Goal: Complete application form: Complete application form

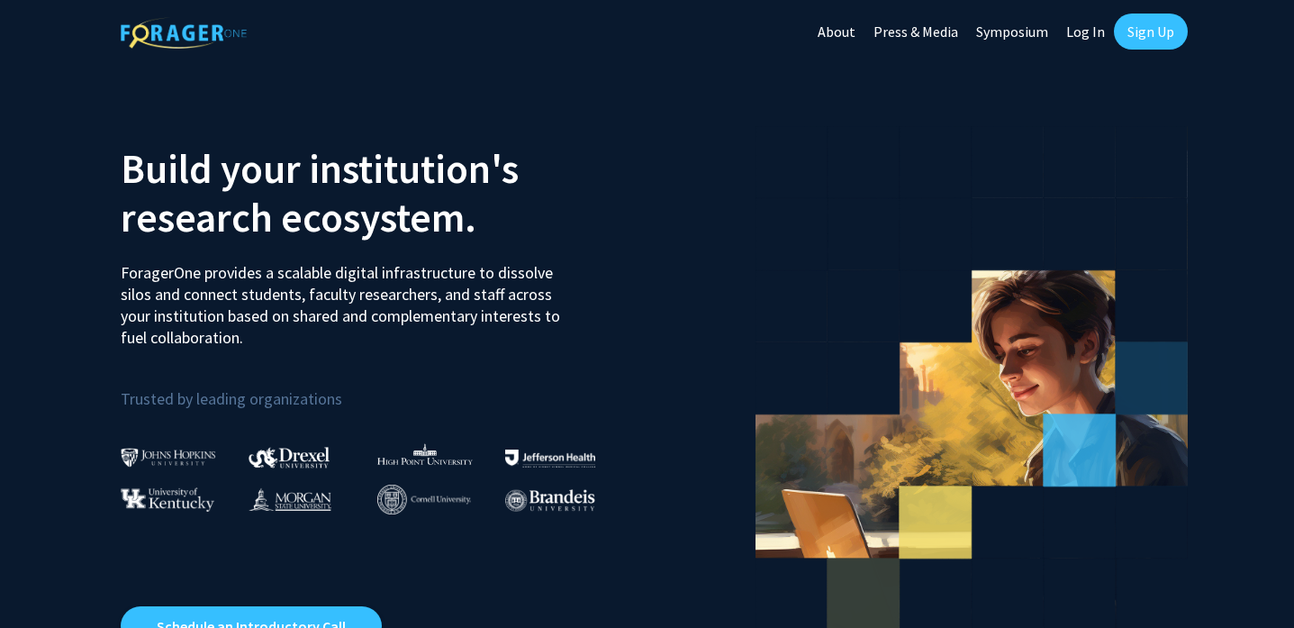
click at [1090, 31] on link "Log In" at bounding box center [1085, 31] width 57 height 63
select select
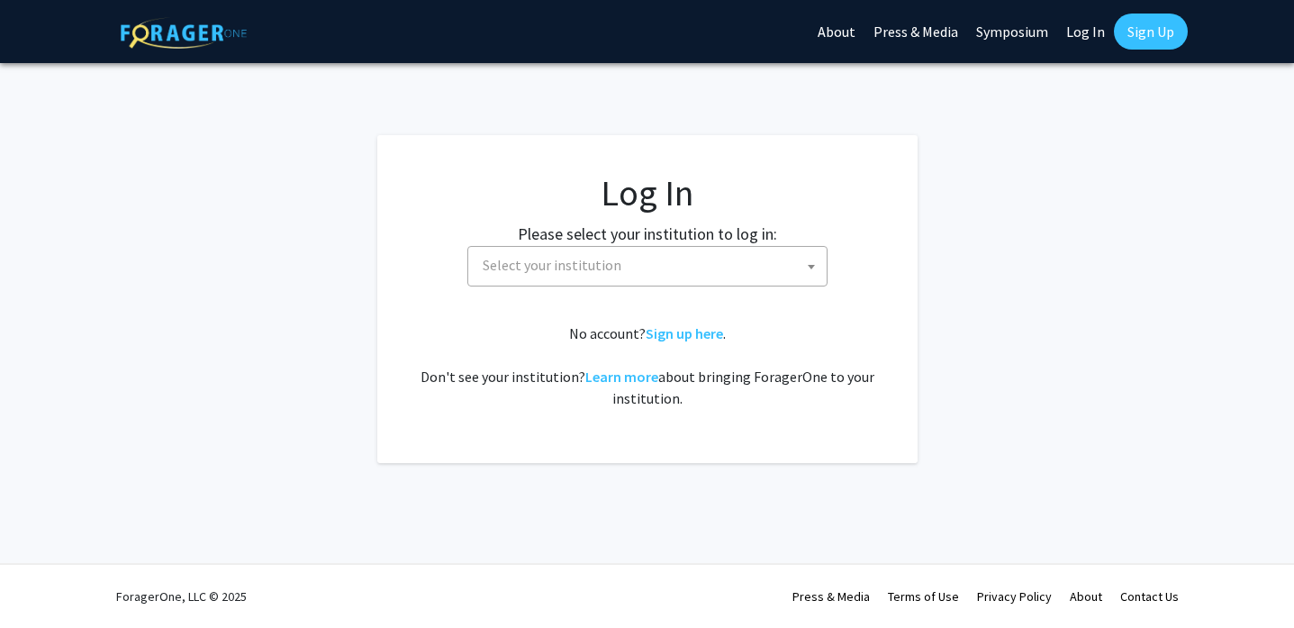
click at [723, 259] on span "Select your institution" at bounding box center [650, 265] width 351 height 37
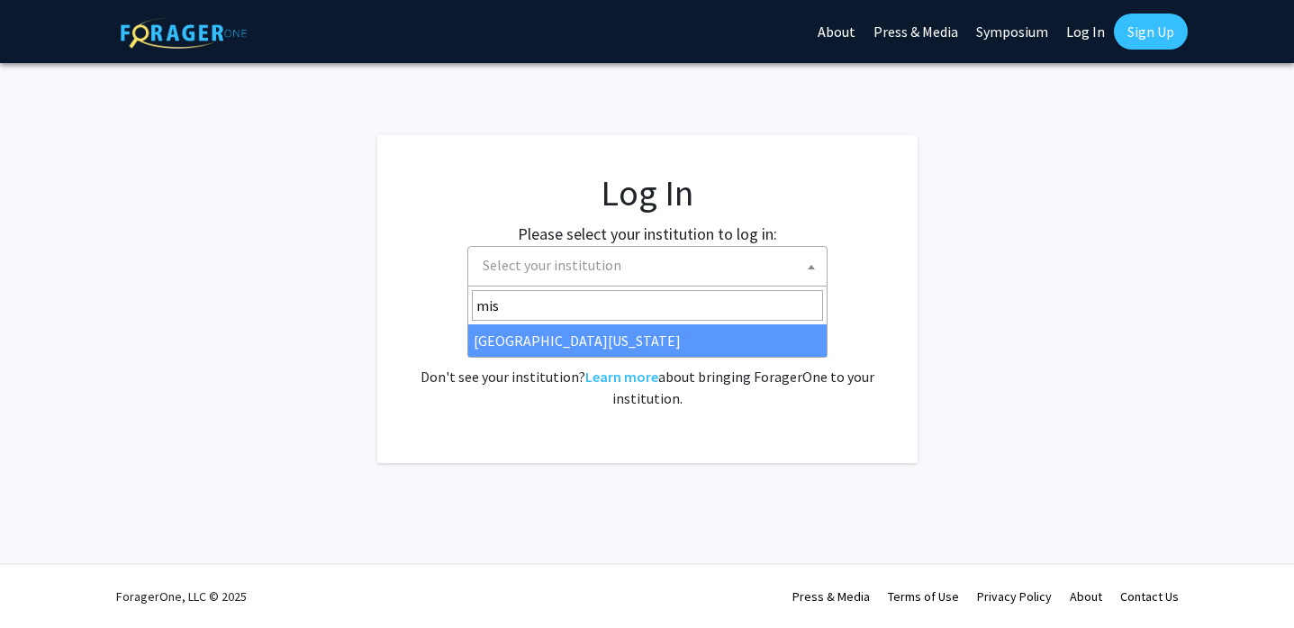
type input "mis"
select select "33"
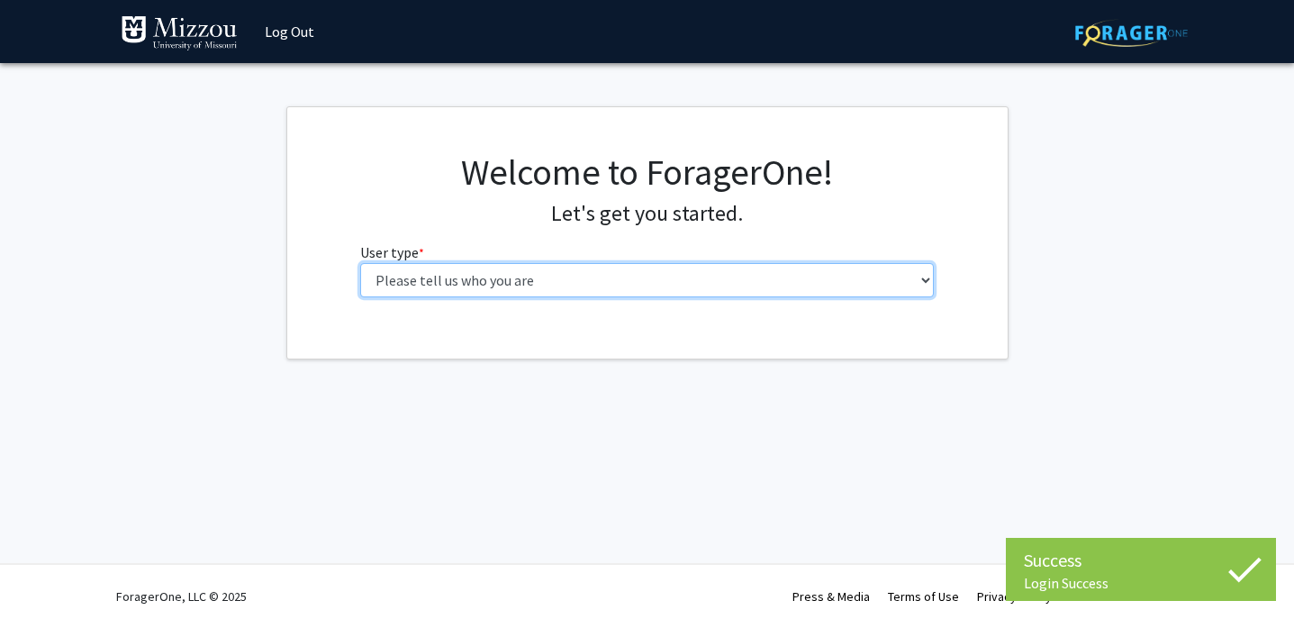
click at [414, 273] on select "Please tell us who you are Undergraduate Student Master's Student Doctoral Cand…" at bounding box center [647, 280] width 574 height 34
select select "5: faculty"
click at [360, 263] on select "Please tell us who you are Undergraduate Student Master's Student Doctoral Cand…" at bounding box center [647, 280] width 574 height 34
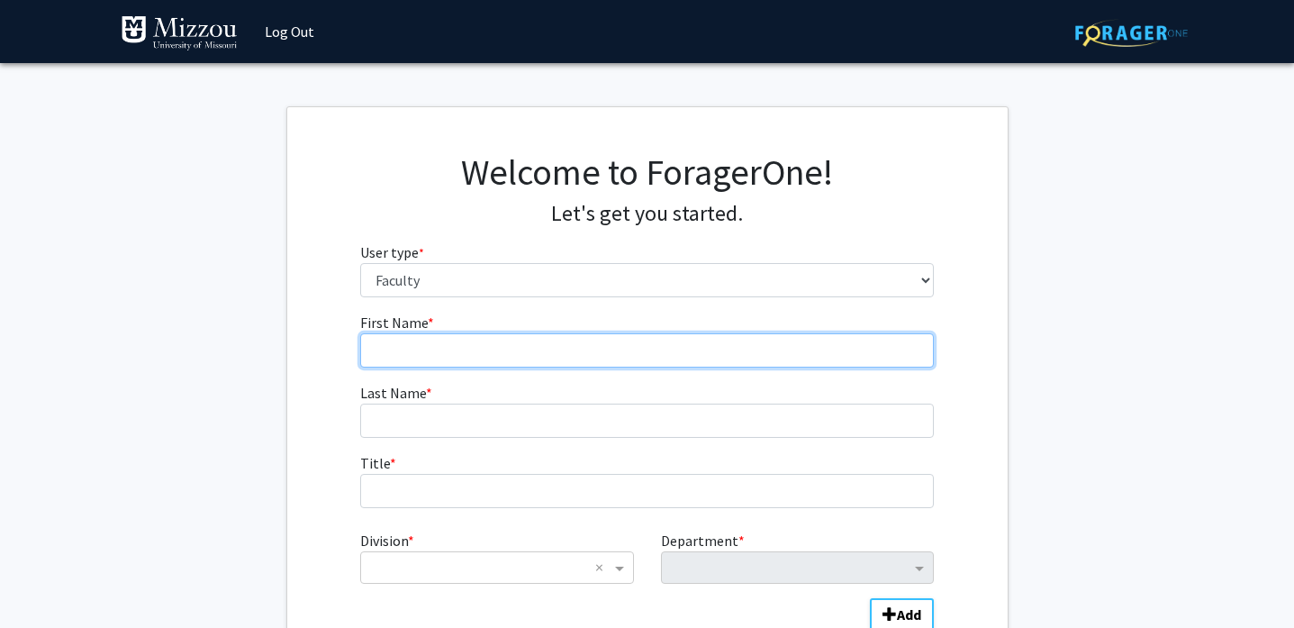
click at [414, 348] on input "First Name * required" at bounding box center [647, 350] width 574 height 34
type input "Tanushree"
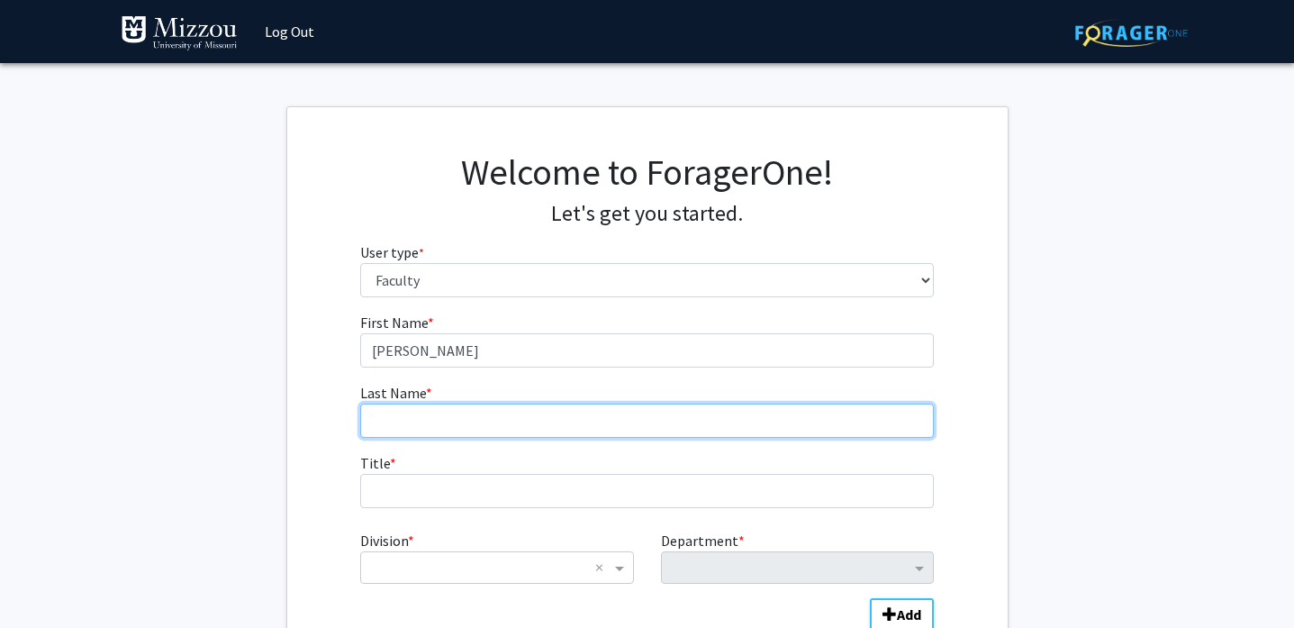
type input "Sarkar"
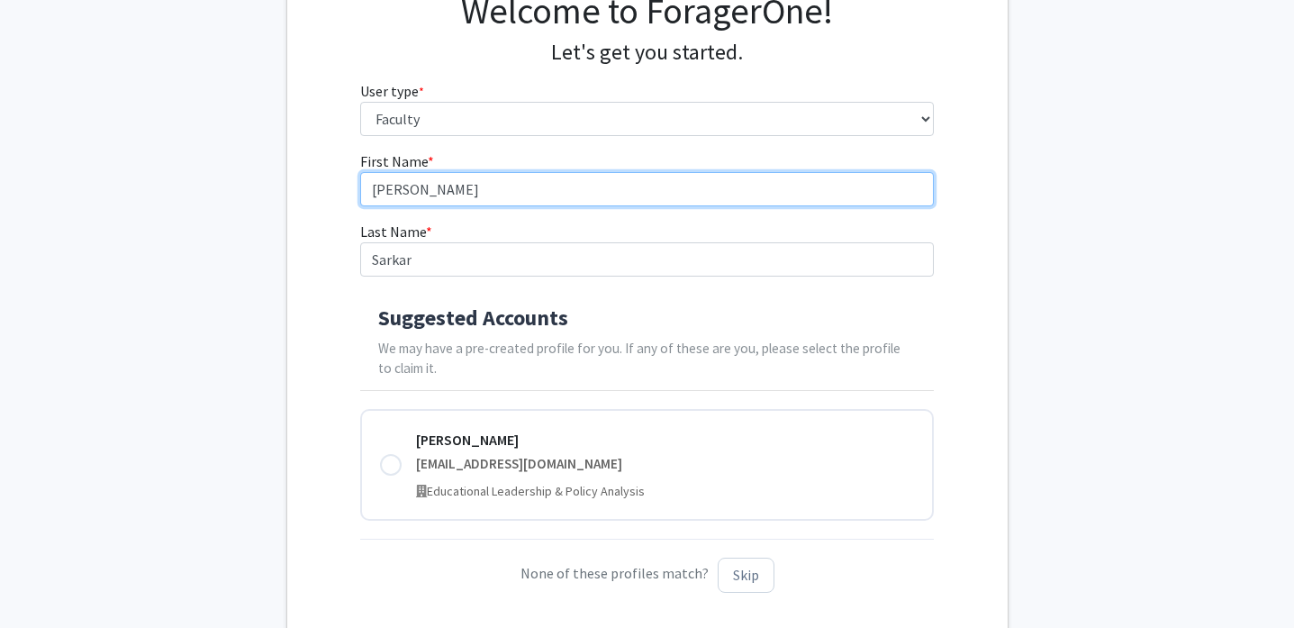
scroll to position [193, 0]
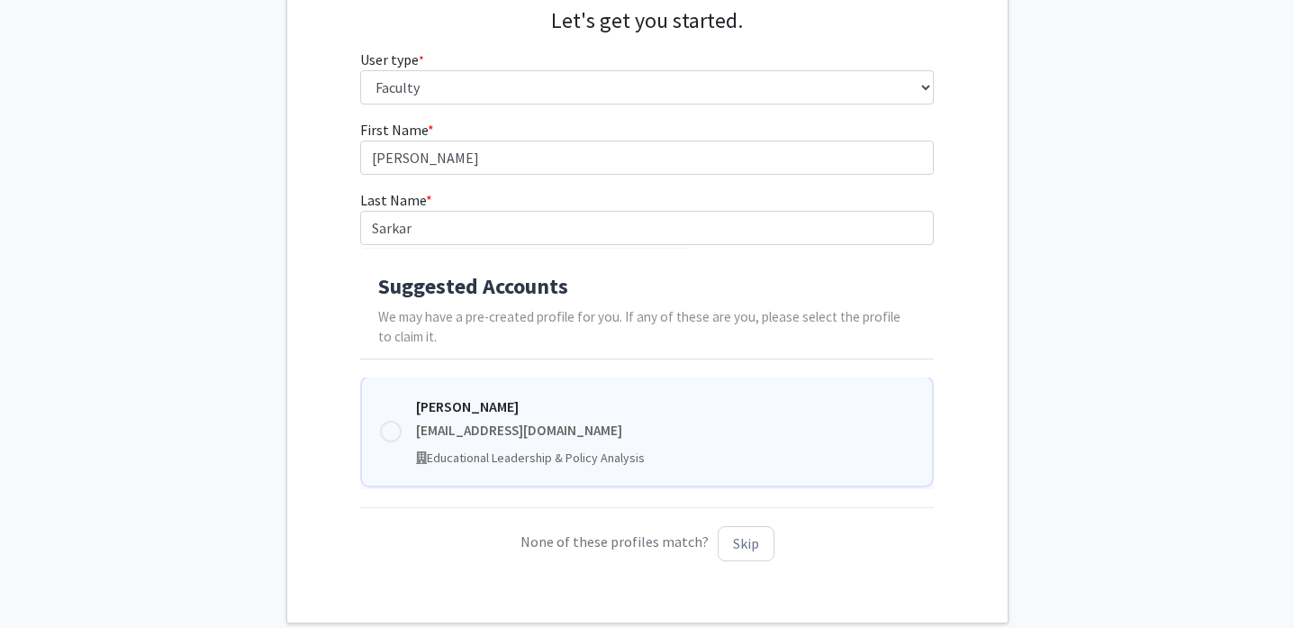
click at [402, 423] on div "Tanushree Sarkar tsarkar@umsystem.edu Educational Leadership & Policy Analysis" at bounding box center [647, 431] width 574 height 112
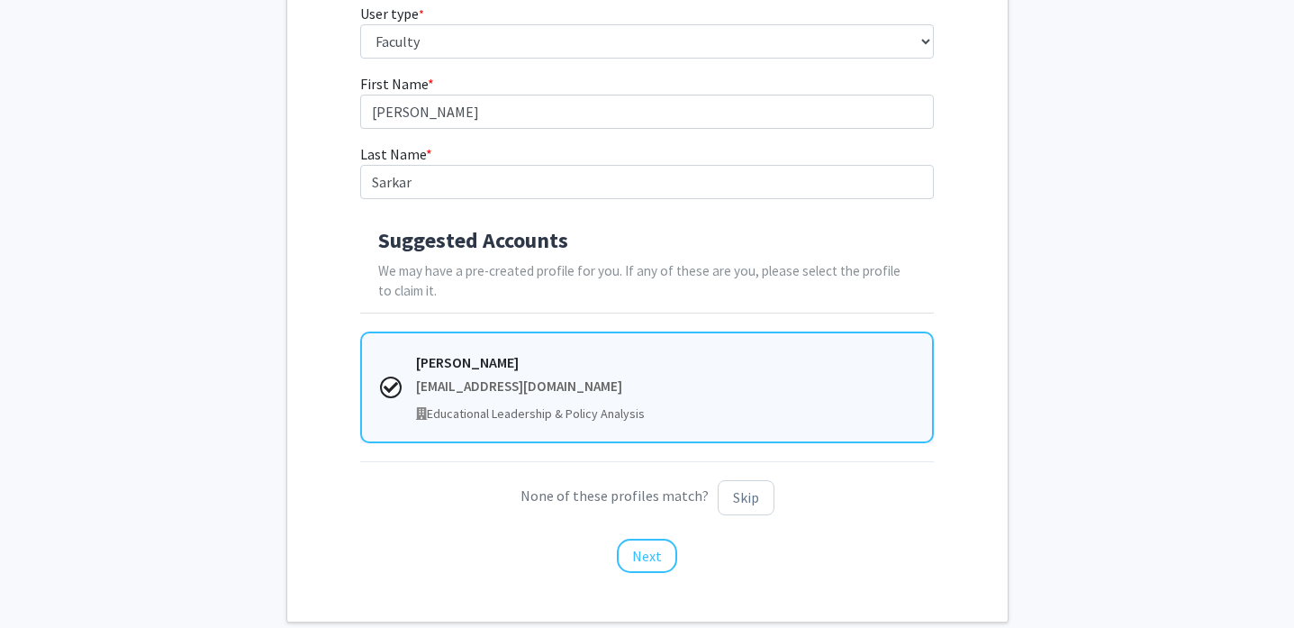
scroll to position [262, 0]
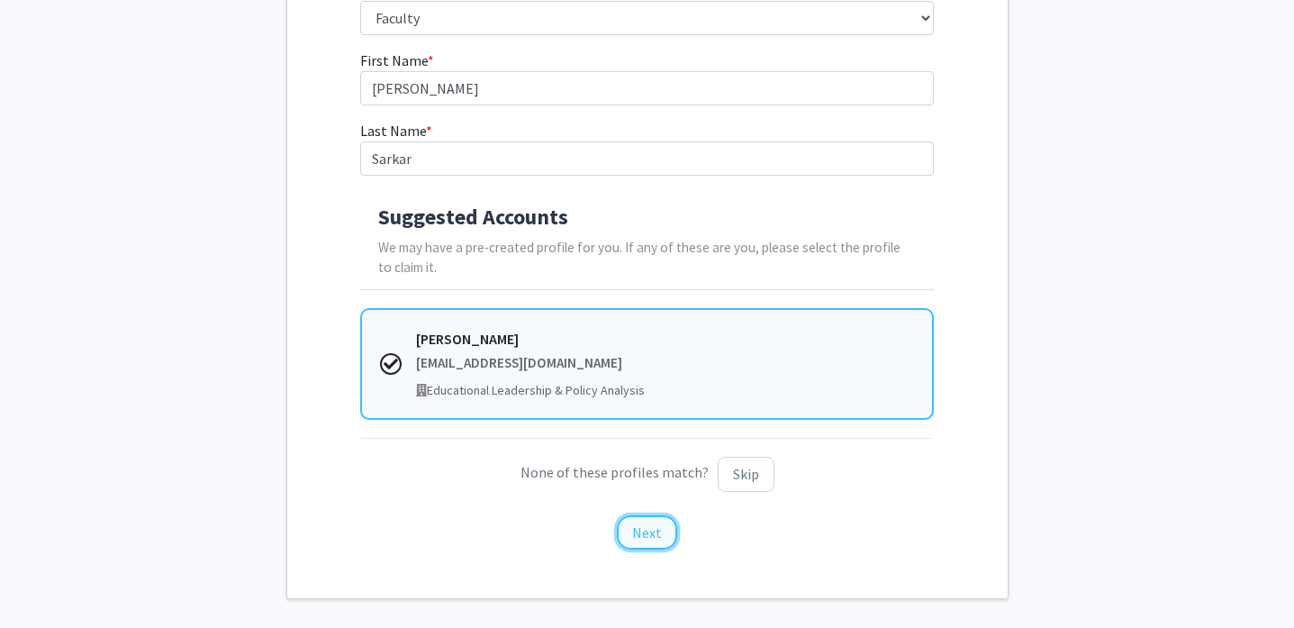
click at [640, 537] on button "Next" at bounding box center [647, 532] width 60 height 34
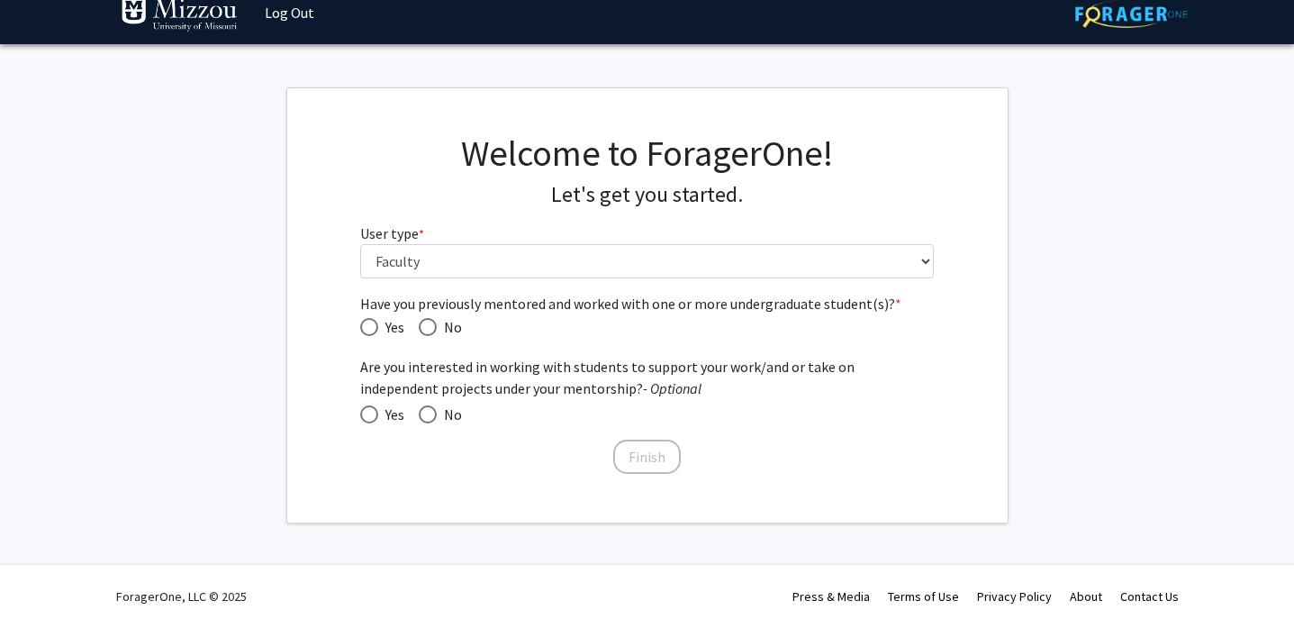
scroll to position [18, 0]
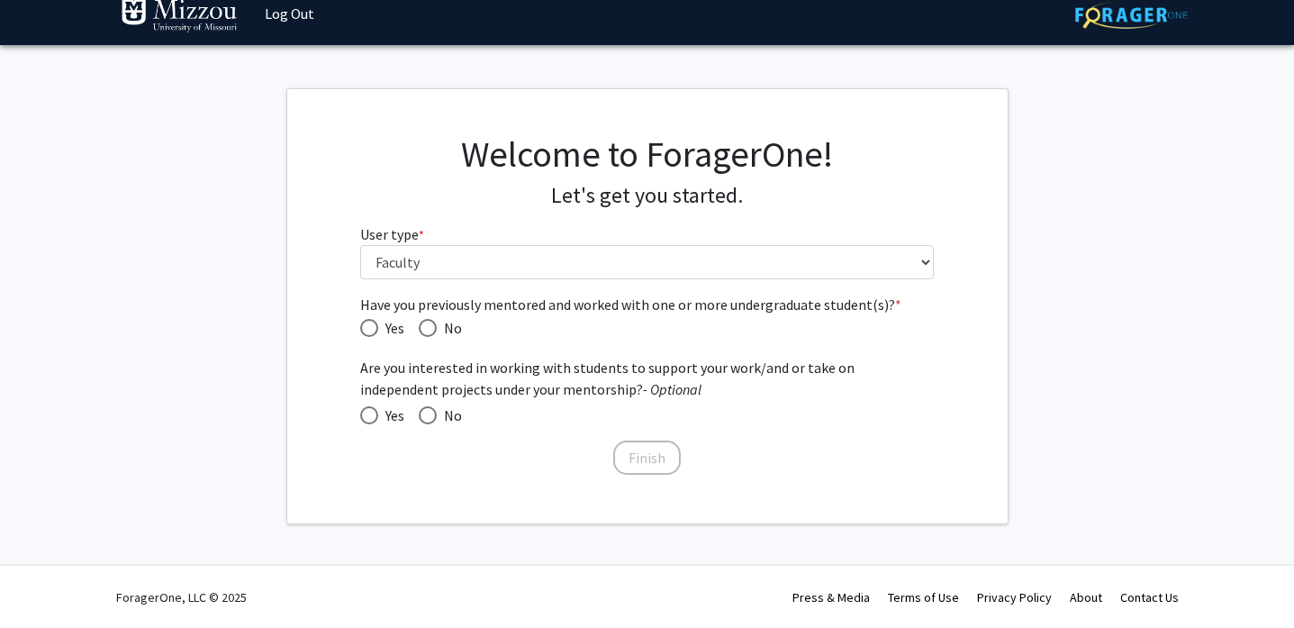
click at [376, 323] on span "Have you previously mentored and worked with one or more undergraduate student(…" at bounding box center [369, 328] width 18 height 18
click at [376, 323] on input "Yes" at bounding box center [369, 328] width 18 height 18
radio input "true"
click at [622, 454] on button "Finish" at bounding box center [647, 457] width 68 height 34
